Goal: Browse casually

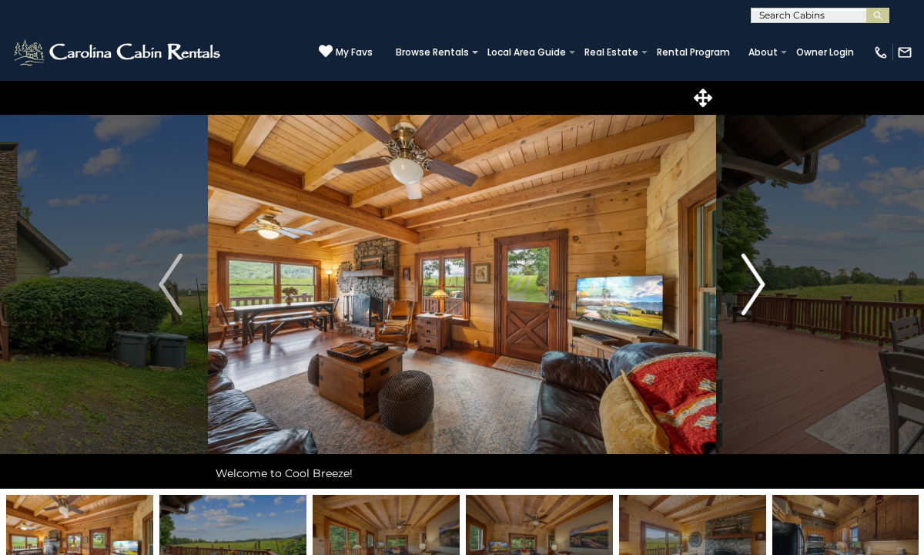
click at [757, 285] on img "Next" at bounding box center [753, 284] width 23 height 62
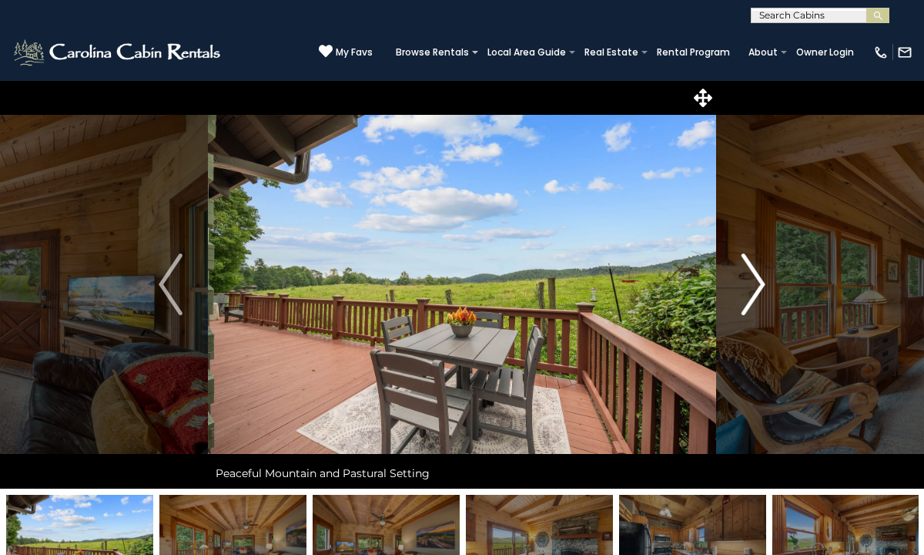
click at [757, 285] on img "Next" at bounding box center [753, 284] width 23 height 62
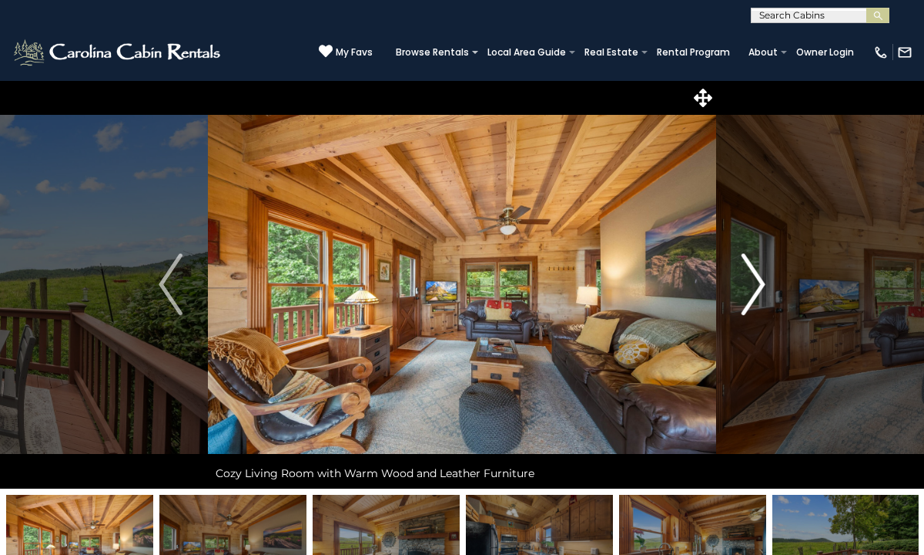
click at [757, 285] on img "Next" at bounding box center [753, 284] width 23 height 62
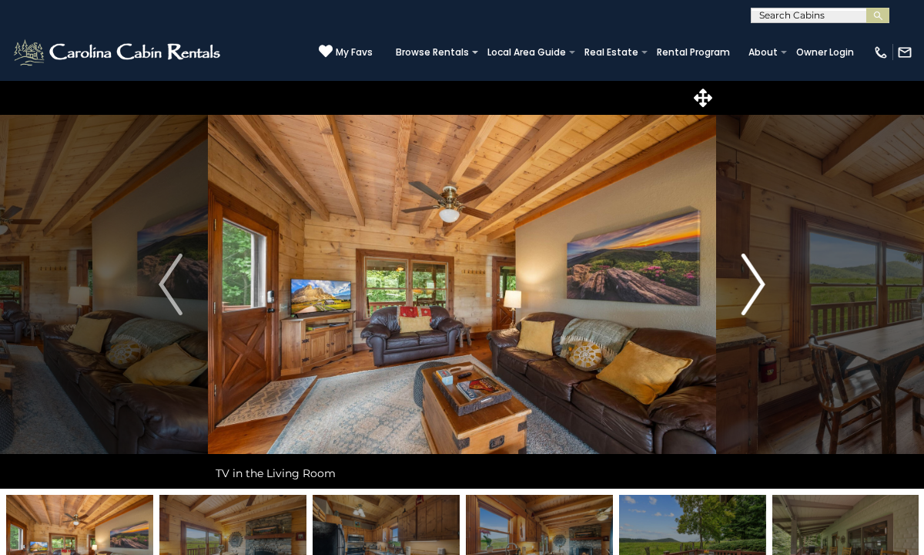
click at [757, 285] on img "Next" at bounding box center [753, 284] width 23 height 62
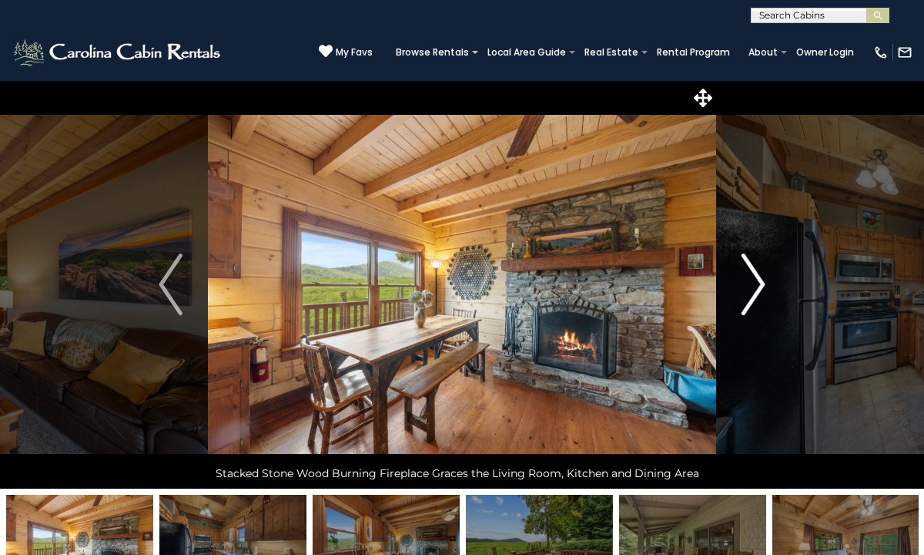
click at [757, 280] on img "Next" at bounding box center [753, 284] width 23 height 62
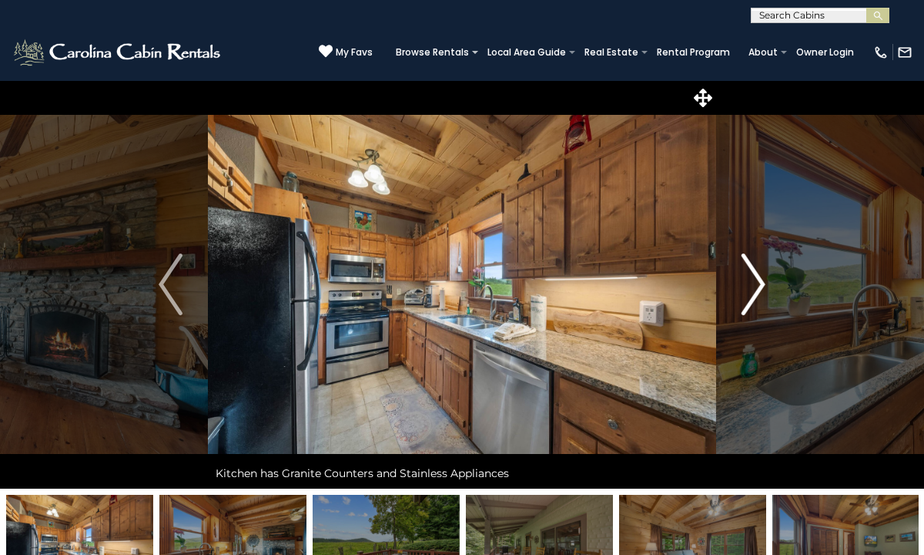
click at [757, 276] on img "Next" at bounding box center [753, 284] width 23 height 62
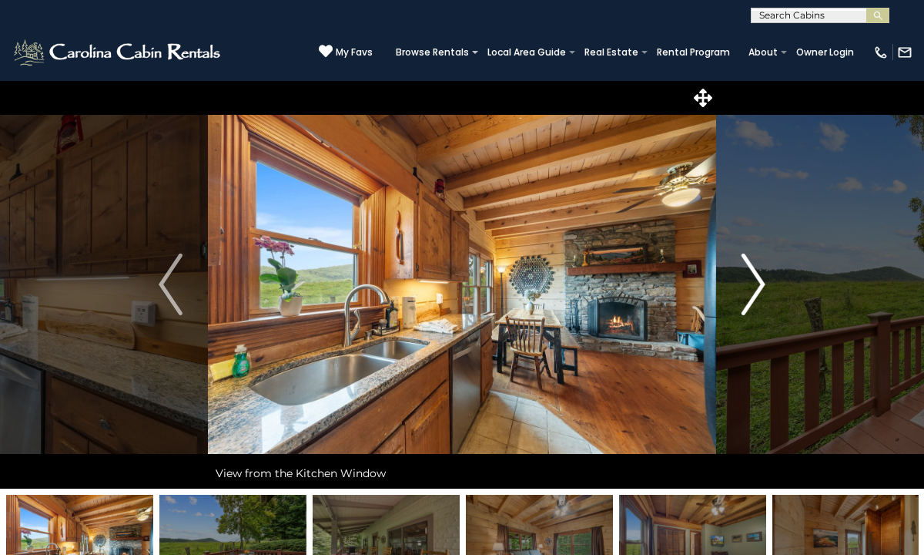
click at [757, 276] on img "Next" at bounding box center [753, 284] width 23 height 62
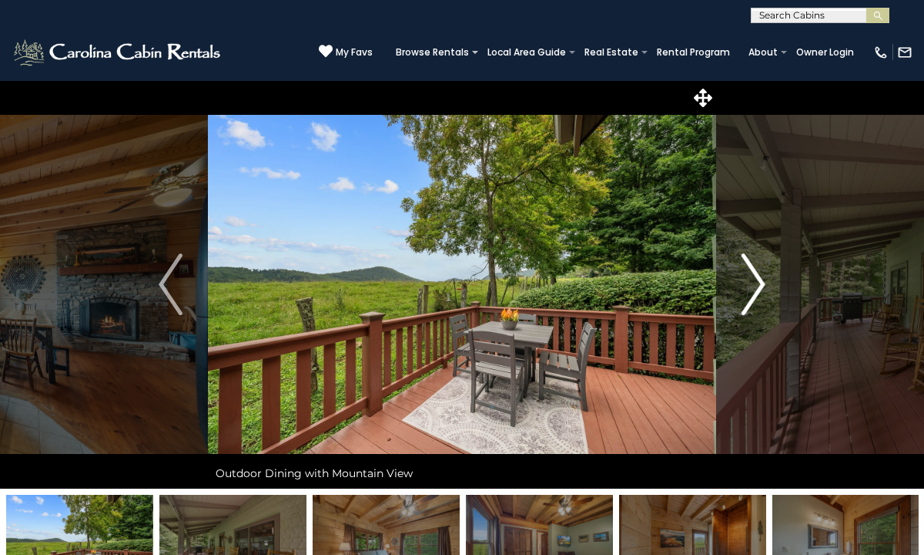
click at [756, 276] on img "Next" at bounding box center [753, 284] width 23 height 62
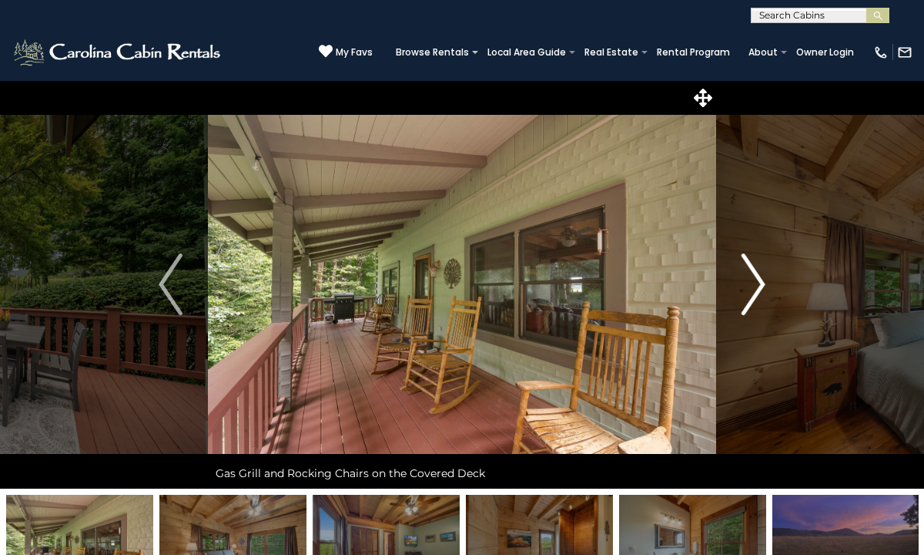
click at [756, 276] on img "Next" at bounding box center [753, 284] width 23 height 62
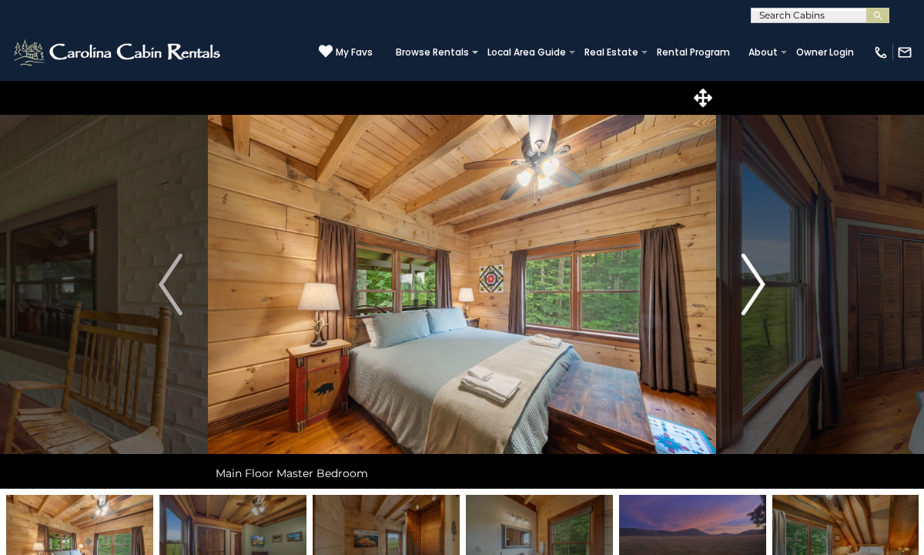
click at [756, 276] on img "Next" at bounding box center [753, 284] width 23 height 62
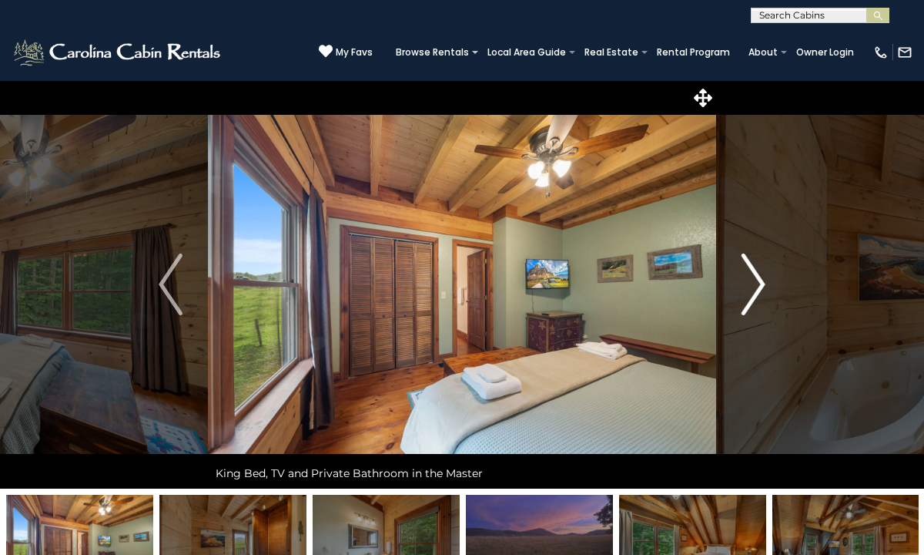
click at [756, 276] on img "Next" at bounding box center [753, 284] width 23 height 62
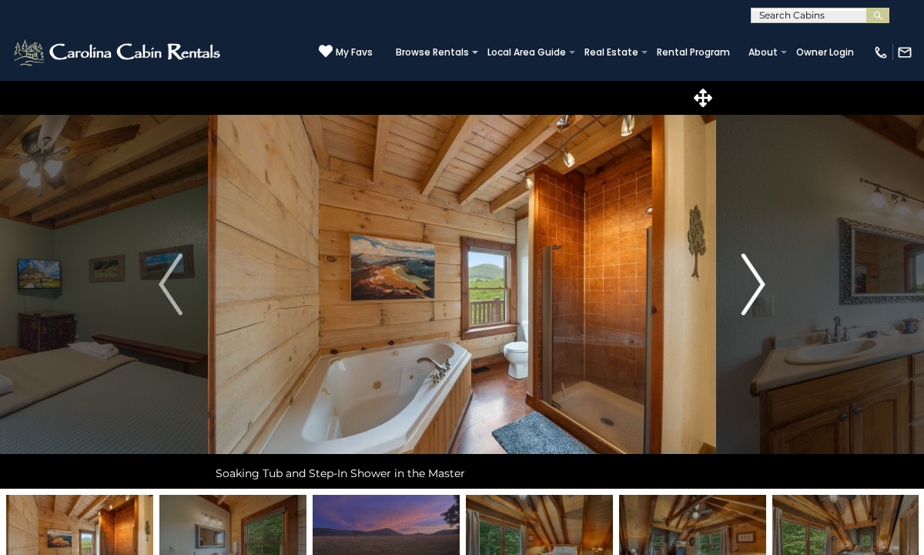
click at [756, 276] on img "Next" at bounding box center [753, 284] width 23 height 62
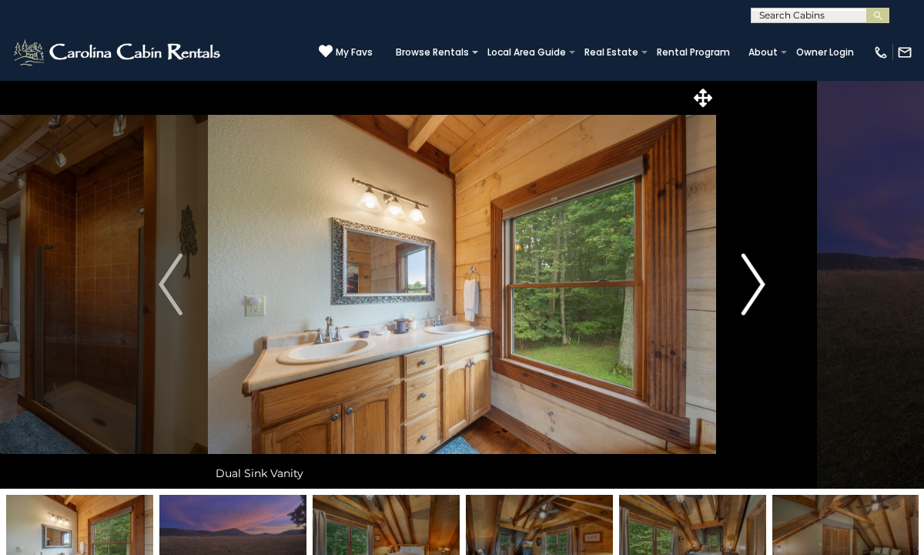
click at [757, 276] on img "Next" at bounding box center [753, 284] width 23 height 62
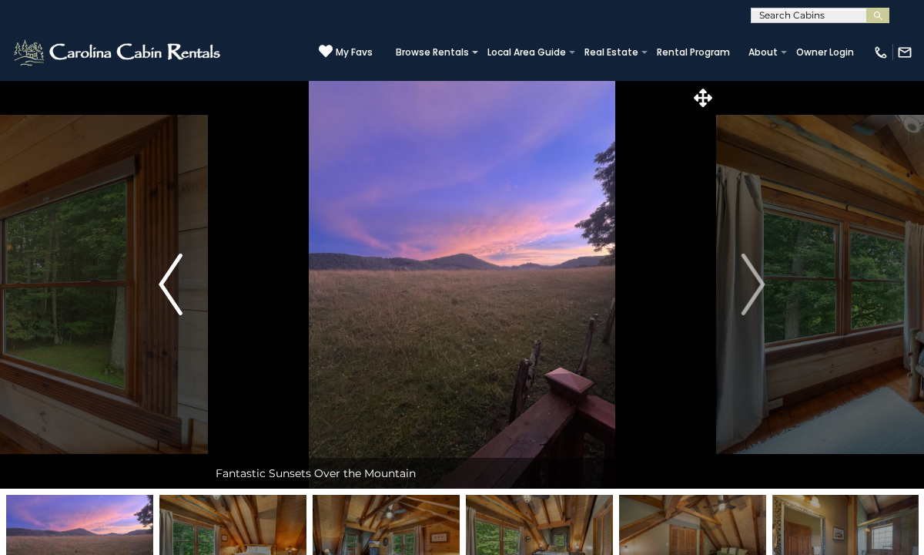
click at [169, 285] on img "Previous" at bounding box center [170, 284] width 23 height 62
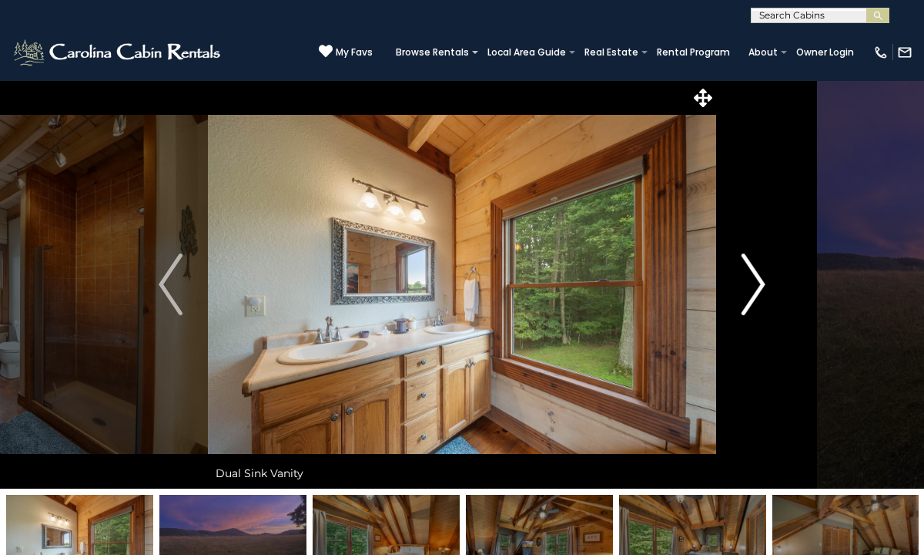
click at [753, 285] on img "Next" at bounding box center [753, 284] width 23 height 62
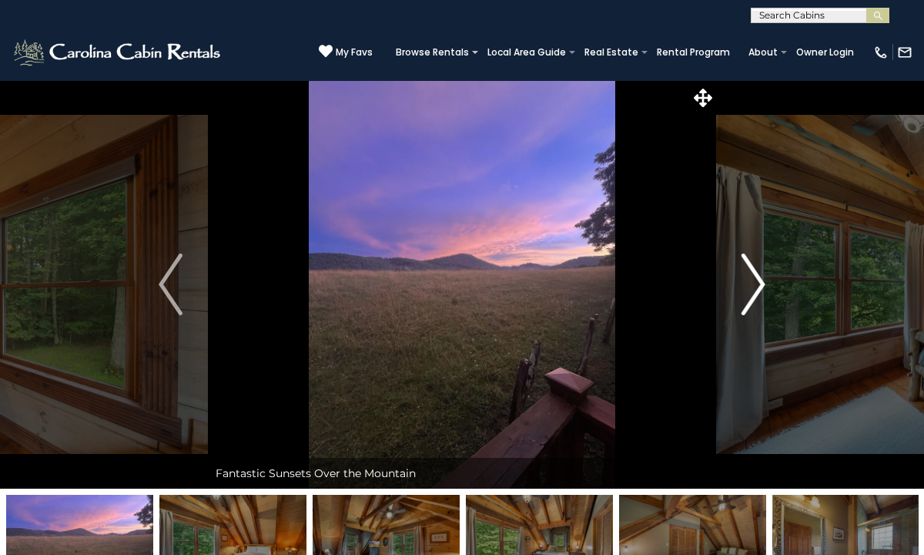
click at [753, 285] on img "Next" at bounding box center [753, 284] width 23 height 62
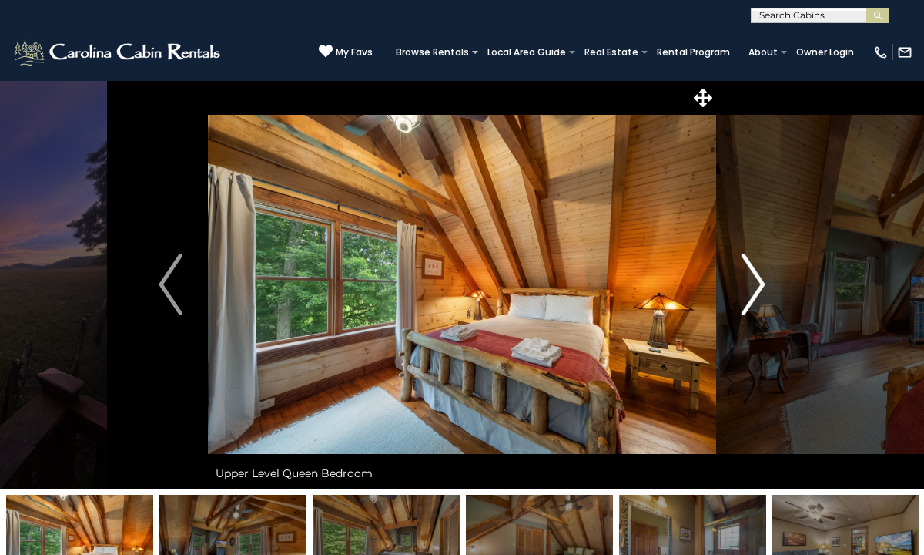
click at [753, 285] on img "Next" at bounding box center [753, 284] width 23 height 62
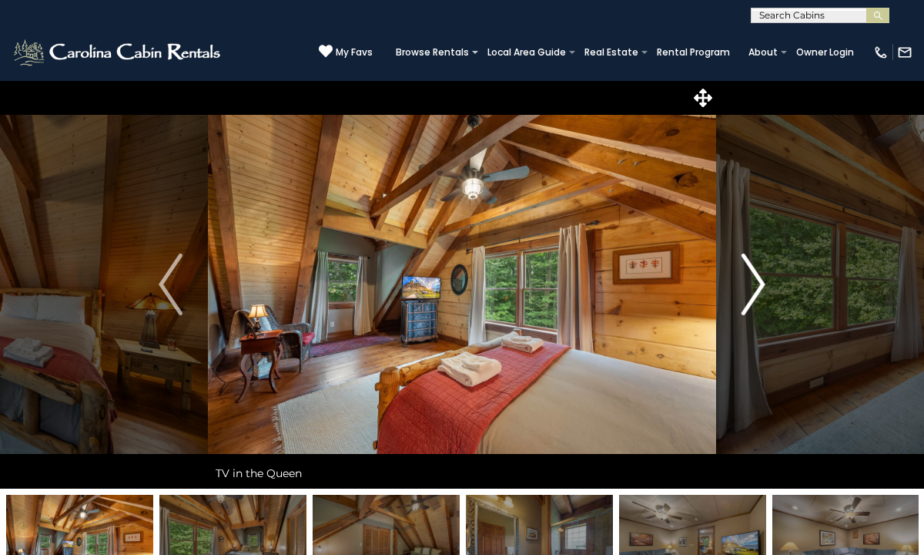
click at [752, 285] on img "Next" at bounding box center [753, 284] width 23 height 62
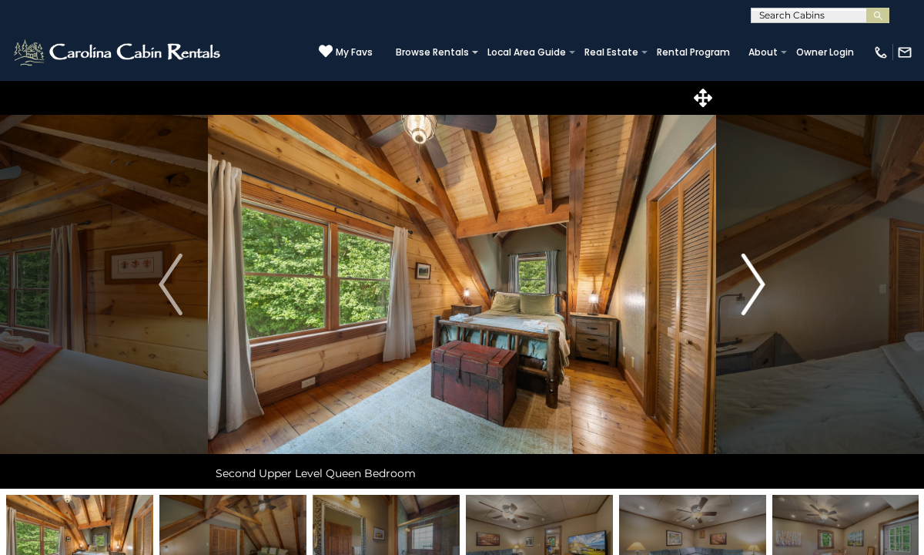
click at [749, 279] on img "Next" at bounding box center [753, 284] width 23 height 62
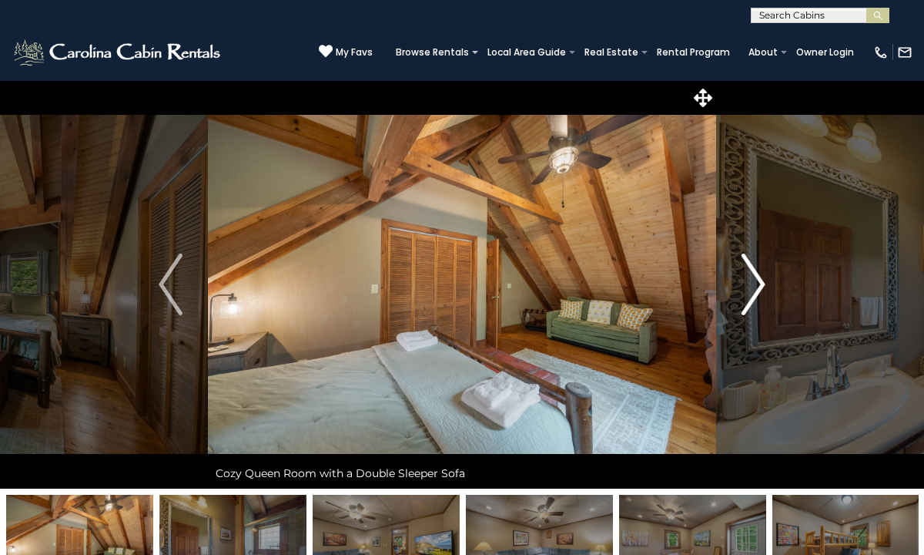
click at [752, 278] on img "Next" at bounding box center [753, 284] width 23 height 62
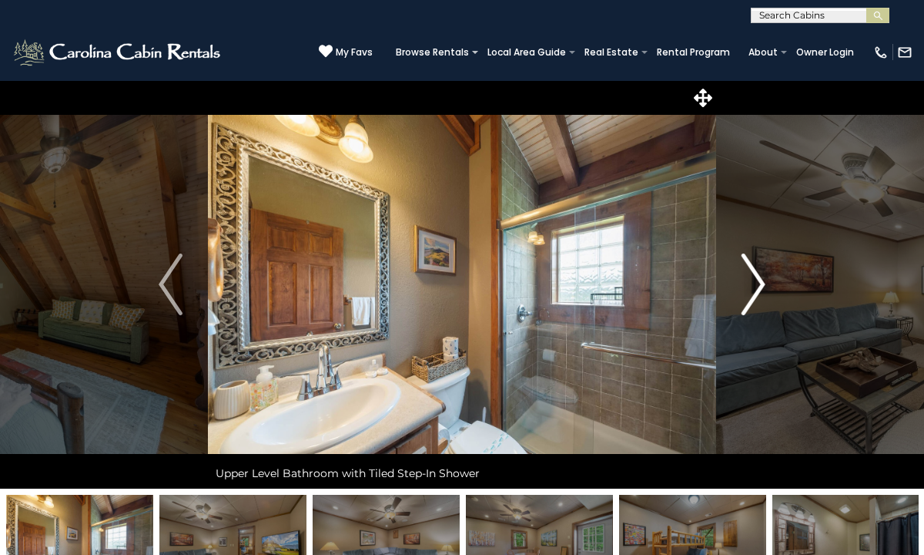
click at [752, 278] on img "Next" at bounding box center [753, 284] width 23 height 62
